Goal: Download file/media

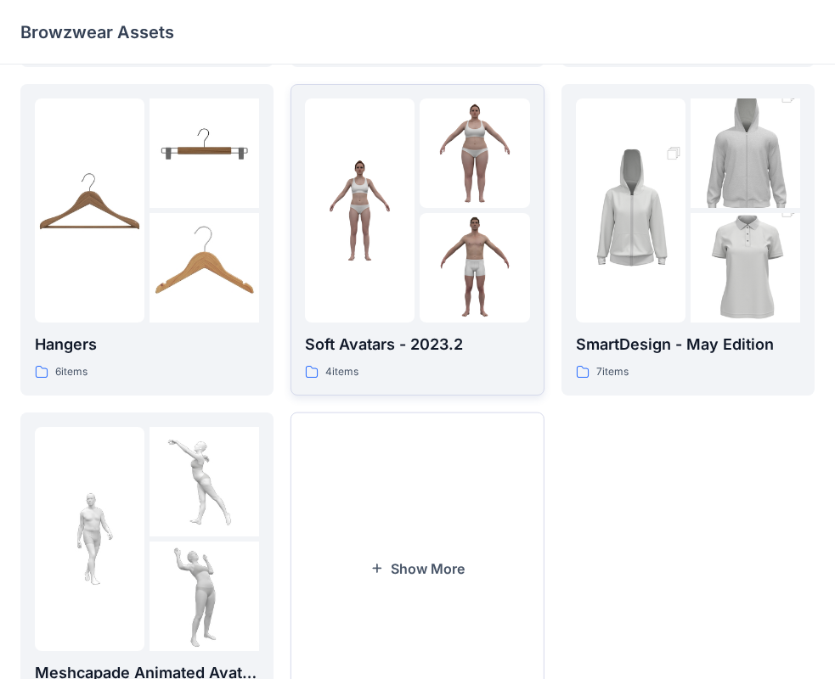
scroll to position [422, 0]
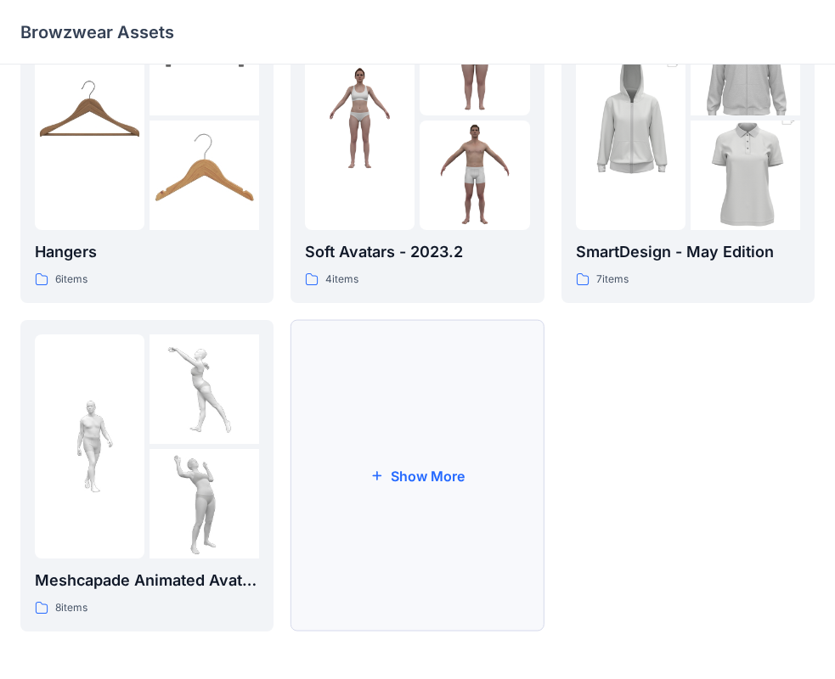
click at [441, 431] on button "Show More" at bounding box center [416, 476] width 253 height 312
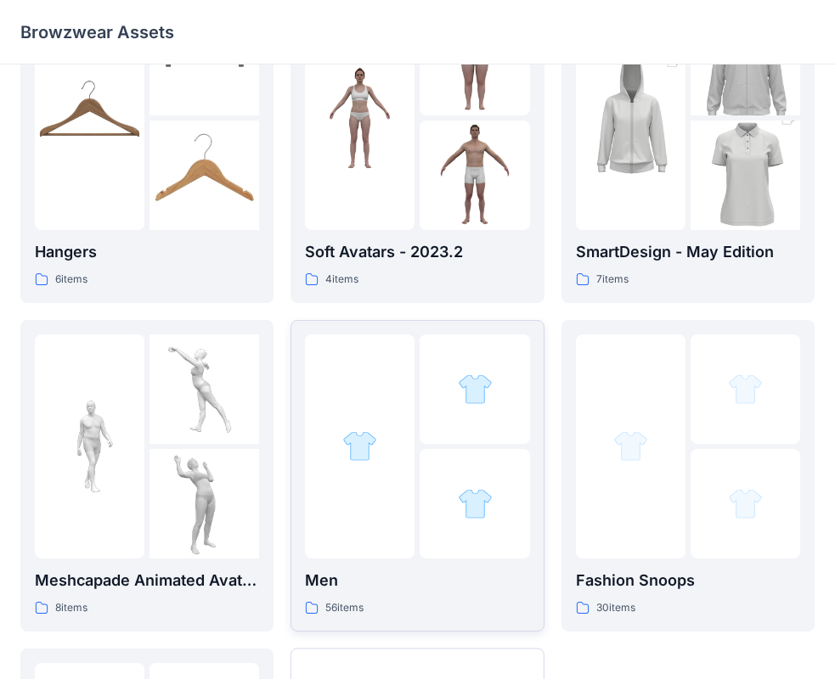
click at [440, 399] on div at bounding box center [475, 390] width 110 height 110
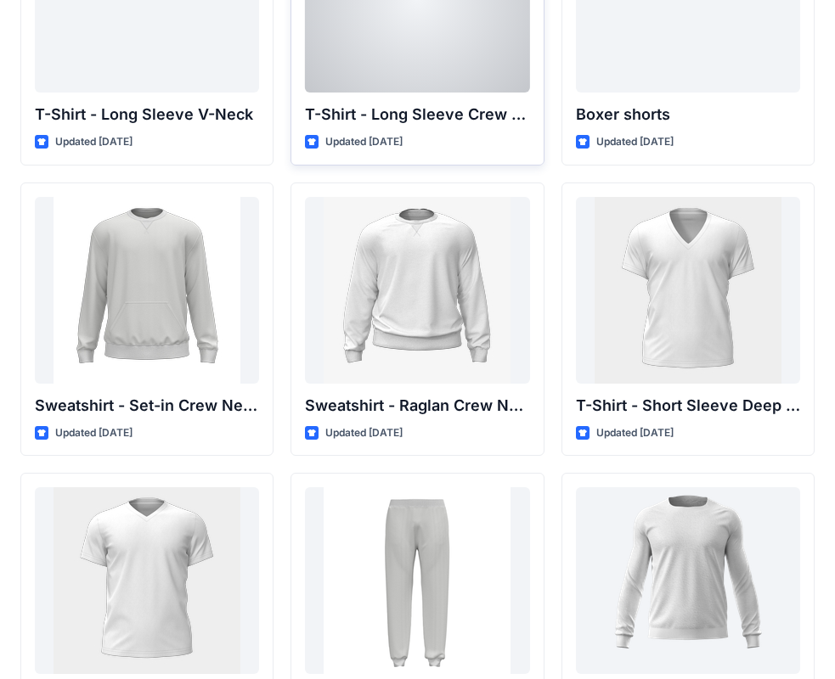
scroll to position [1359, 0]
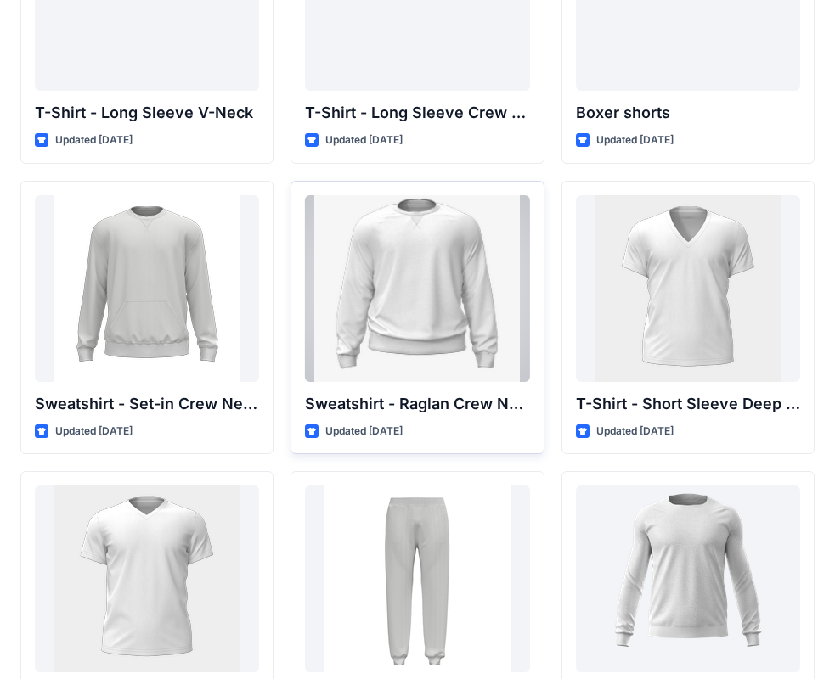
click at [401, 337] on div at bounding box center [417, 288] width 224 height 187
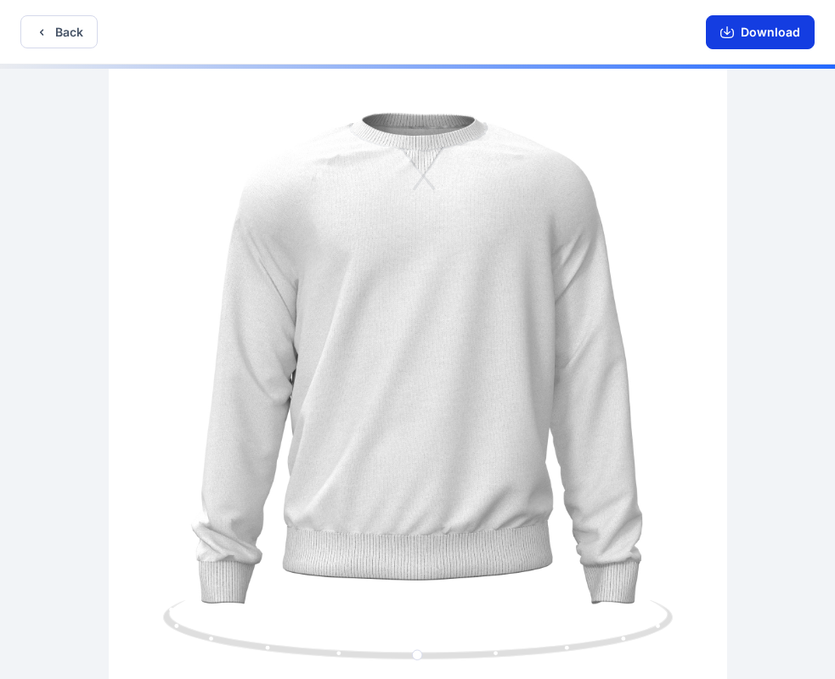
click at [758, 30] on button "Download" at bounding box center [760, 32] width 109 height 34
